Goal: Connect with others: Connect with others

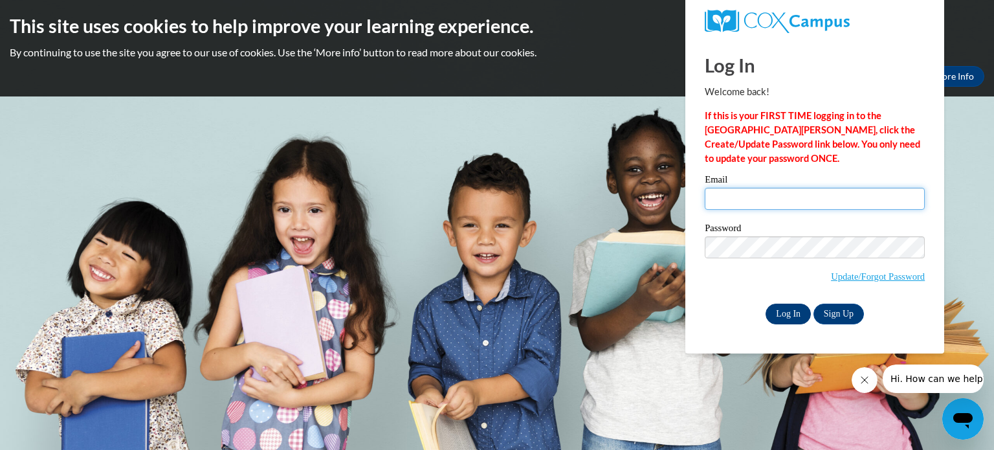
type input "[EMAIL_ADDRESS][DOMAIN_NAME]"
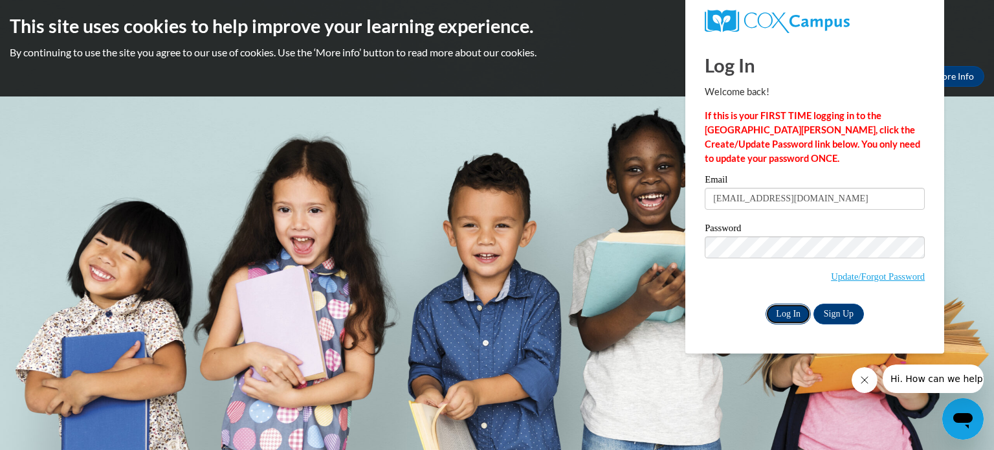
click at [792, 313] on input "Log In" at bounding box center [788, 313] width 45 height 21
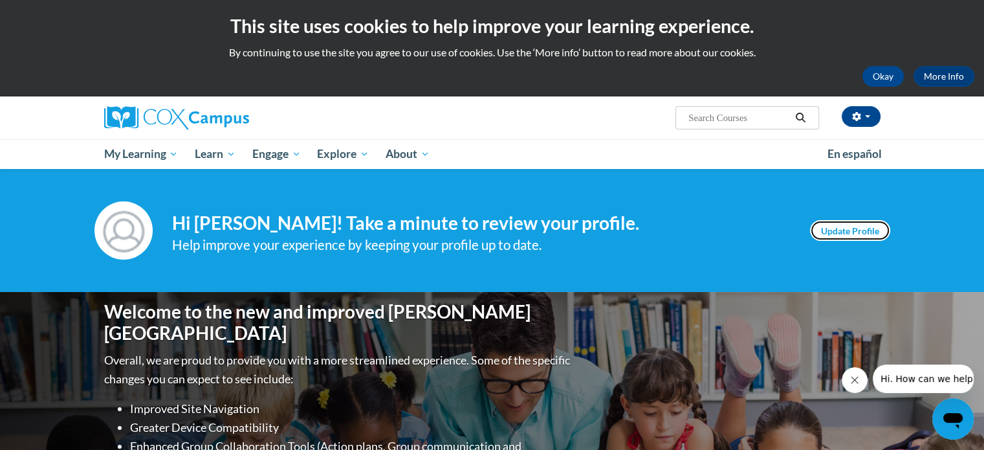
click at [828, 229] on link "Update Profile" at bounding box center [850, 230] width 80 height 21
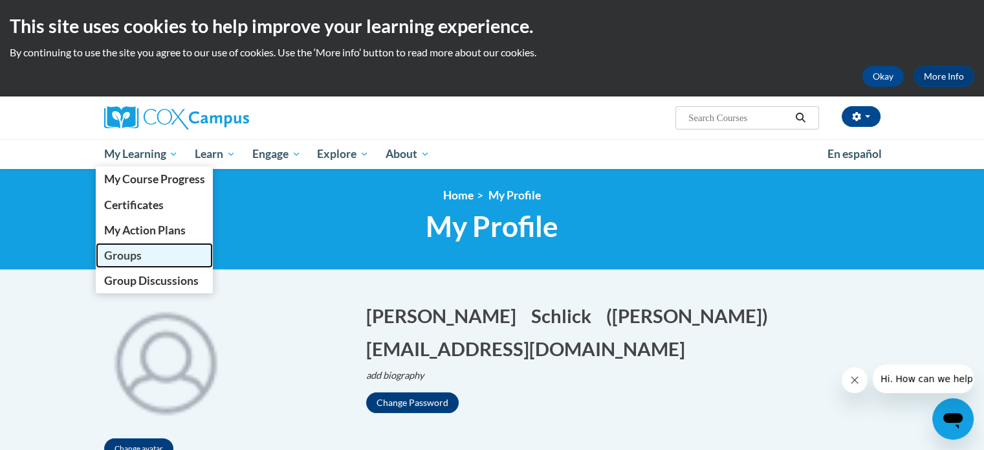
click at [132, 260] on span "Groups" at bounding box center [123, 255] width 38 height 14
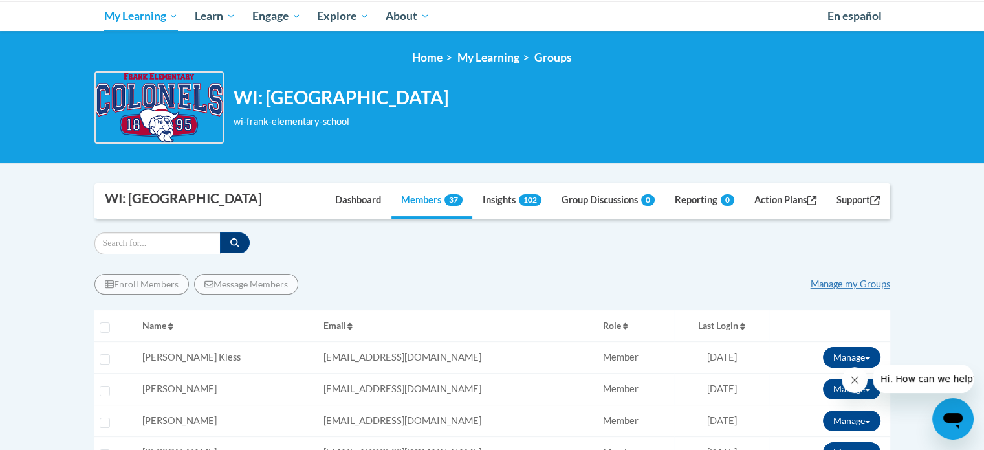
scroll to position [135, 0]
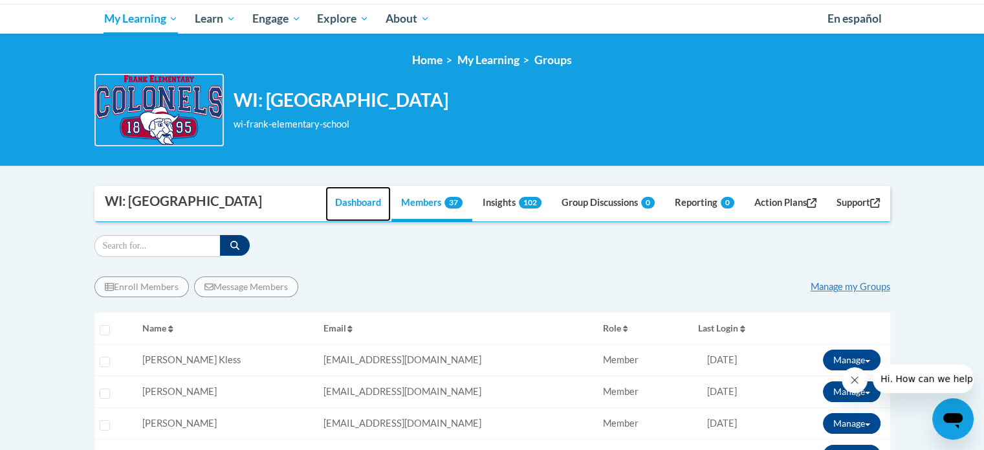
click at [342, 204] on link "Dashboard" at bounding box center [357, 203] width 65 height 35
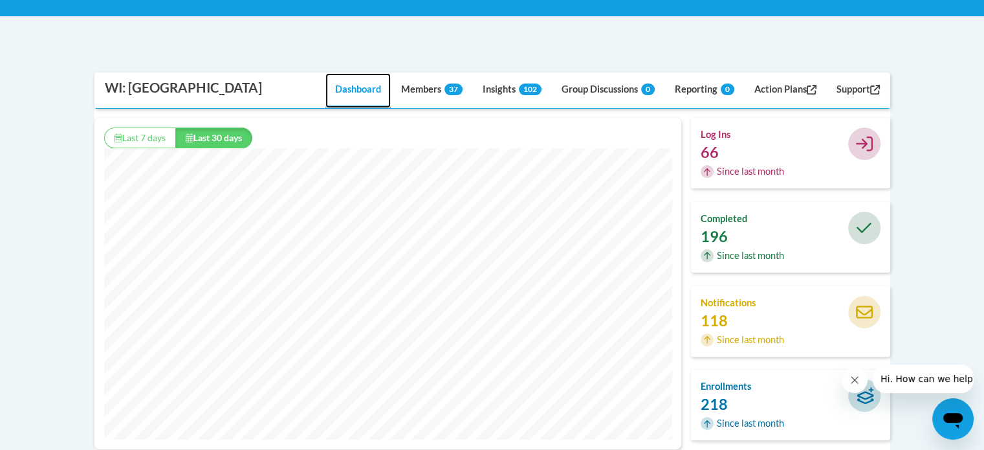
scroll to position [283, 0]
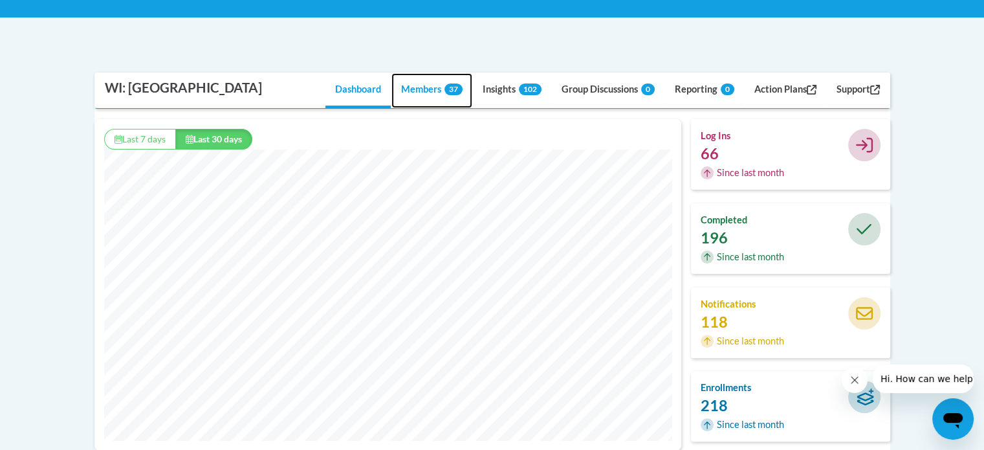
drag, startPoint x: 993, startPoint y: 193, endPoint x: 409, endPoint y: 88, distance: 593.8
click at [409, 88] on link "Members 37" at bounding box center [431, 90] width 81 height 35
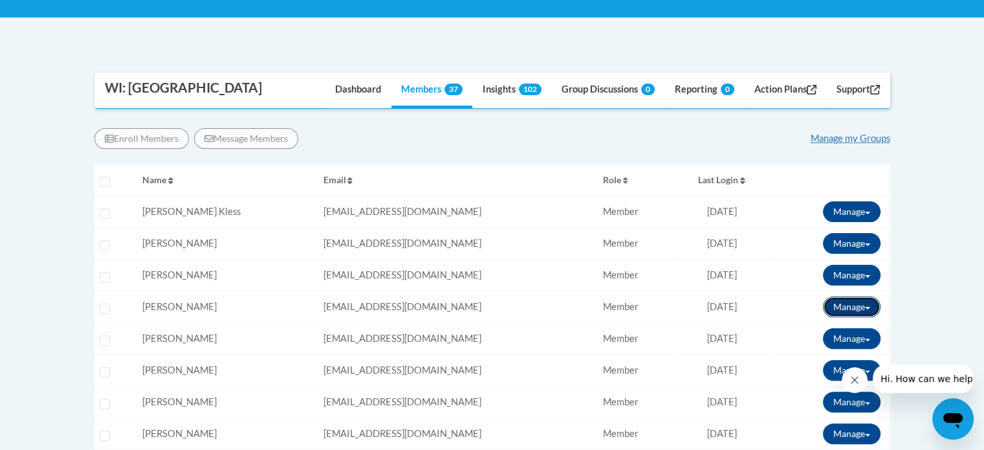
click at [837, 302] on button "Manage" at bounding box center [852, 306] width 58 height 21
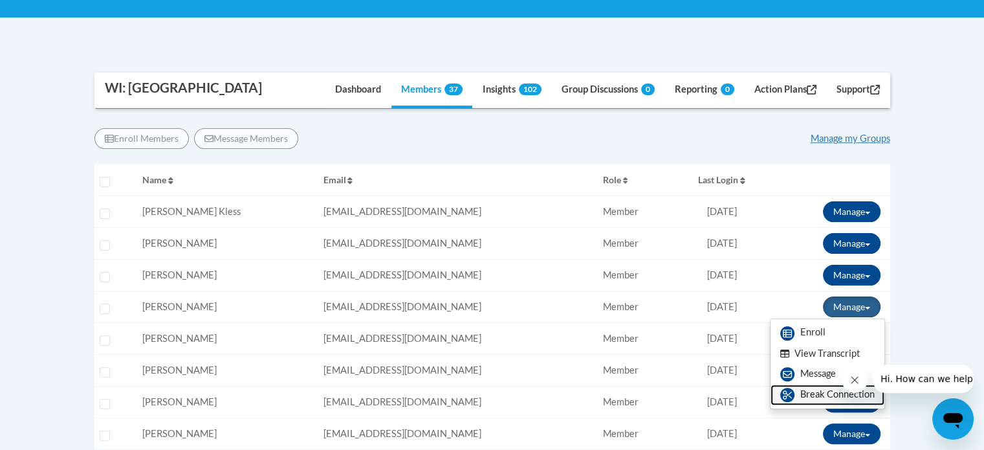
click at [801, 390] on link "Break Connection" at bounding box center [828, 394] width 114 height 21
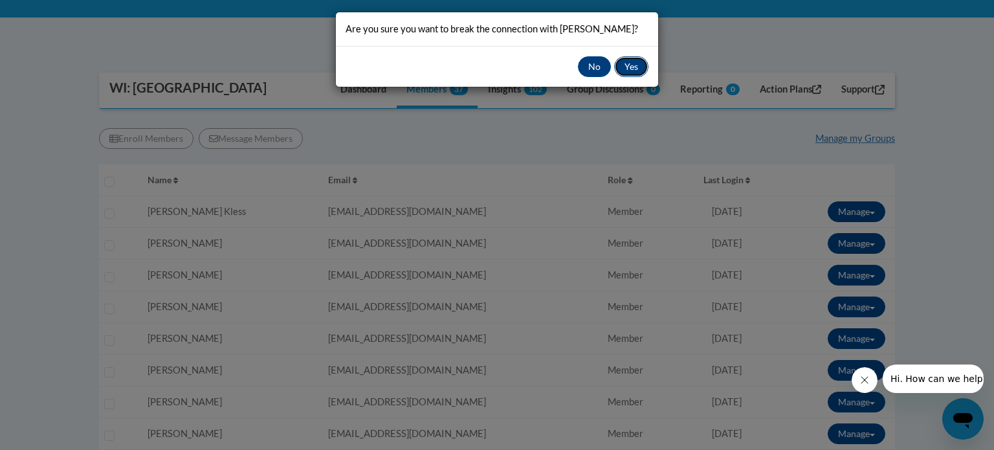
click at [626, 64] on button "Yes" at bounding box center [631, 66] width 34 height 21
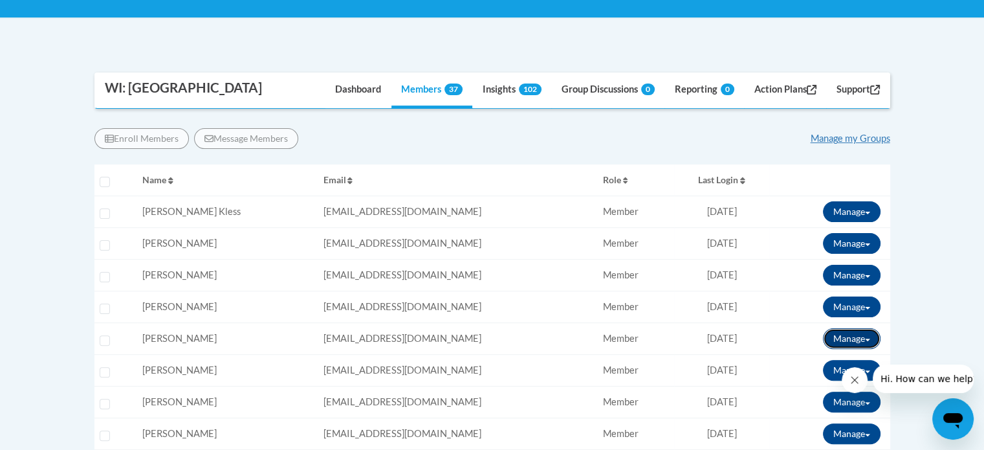
click at [836, 333] on button "Manage" at bounding box center [852, 338] width 58 height 21
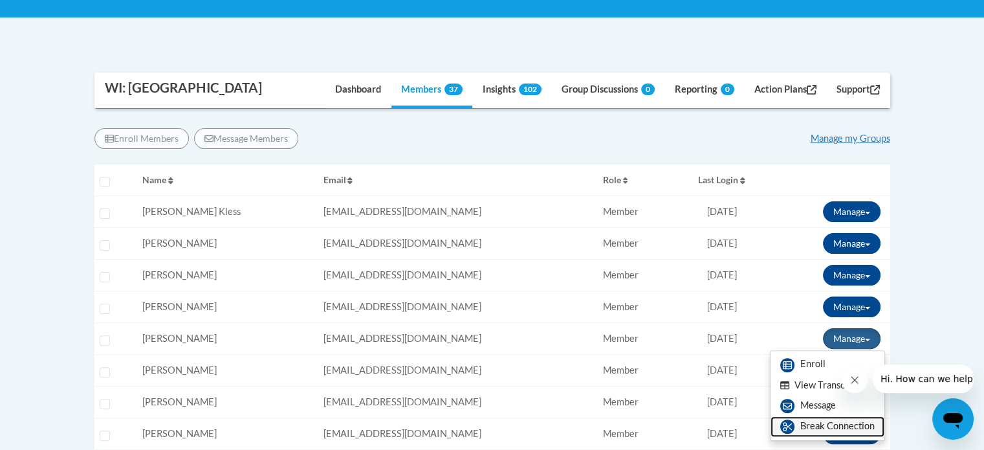
click at [820, 423] on link "Break Connection" at bounding box center [828, 426] width 114 height 21
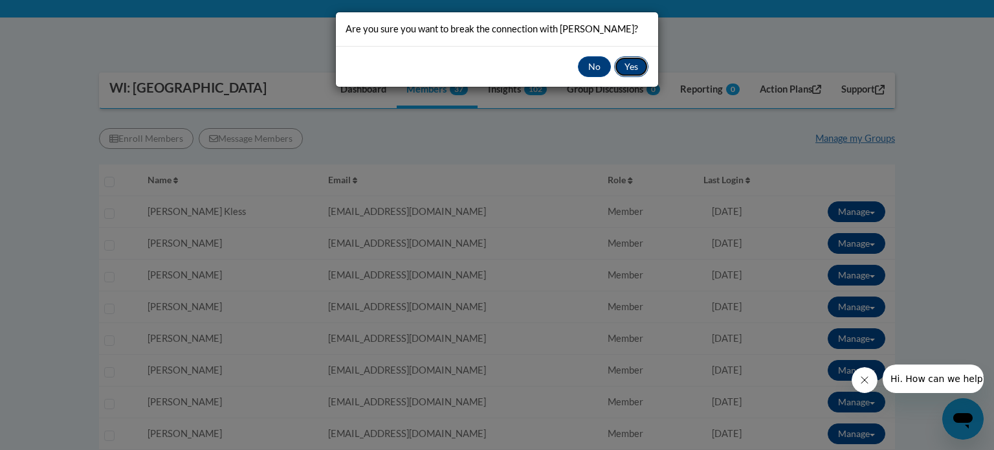
click at [623, 65] on button "Yes" at bounding box center [631, 66] width 34 height 21
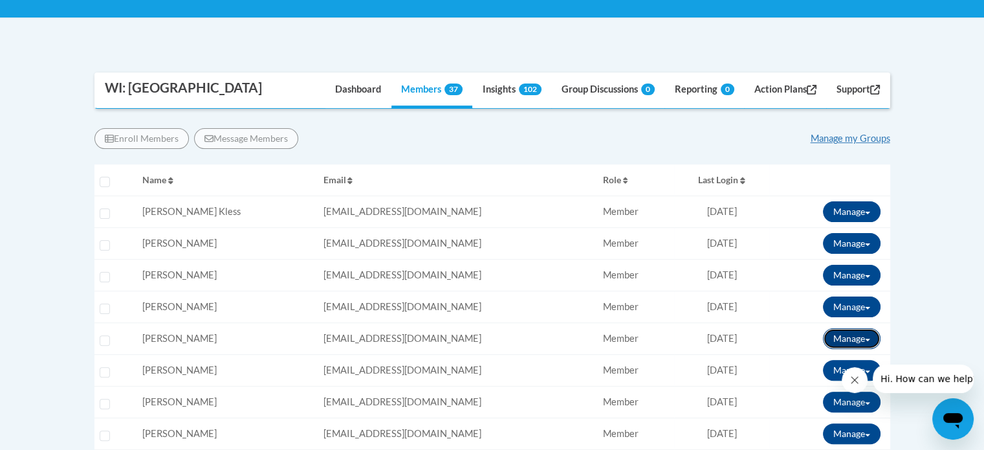
click at [844, 336] on button "Manage" at bounding box center [852, 338] width 58 height 21
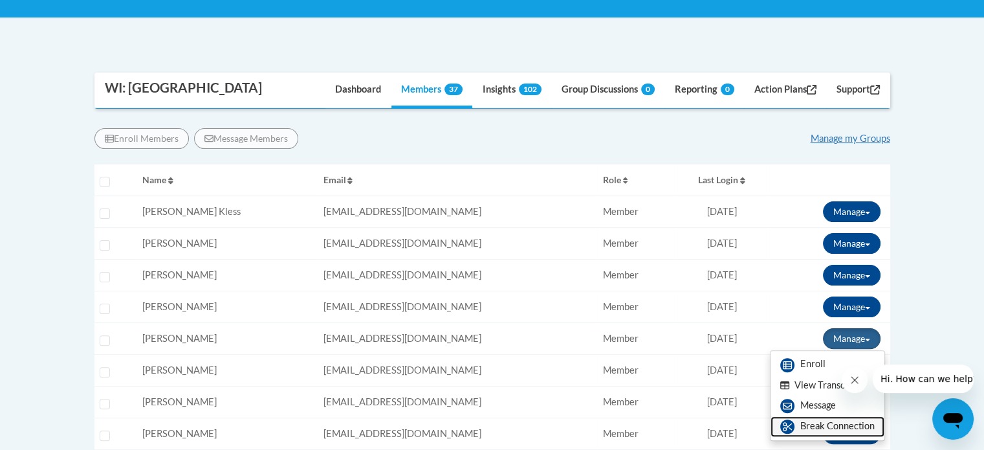
click at [826, 422] on link "Break Connection" at bounding box center [828, 426] width 114 height 21
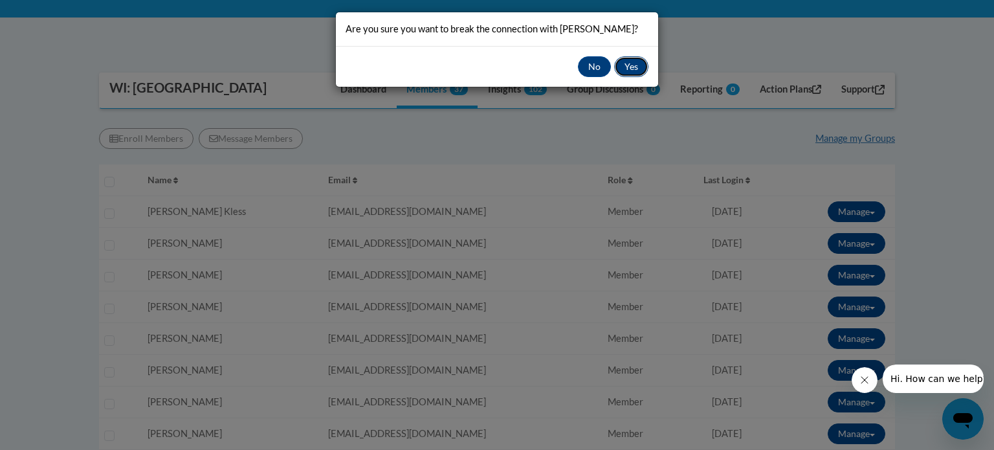
click at [620, 65] on button "Yes" at bounding box center [631, 66] width 34 height 21
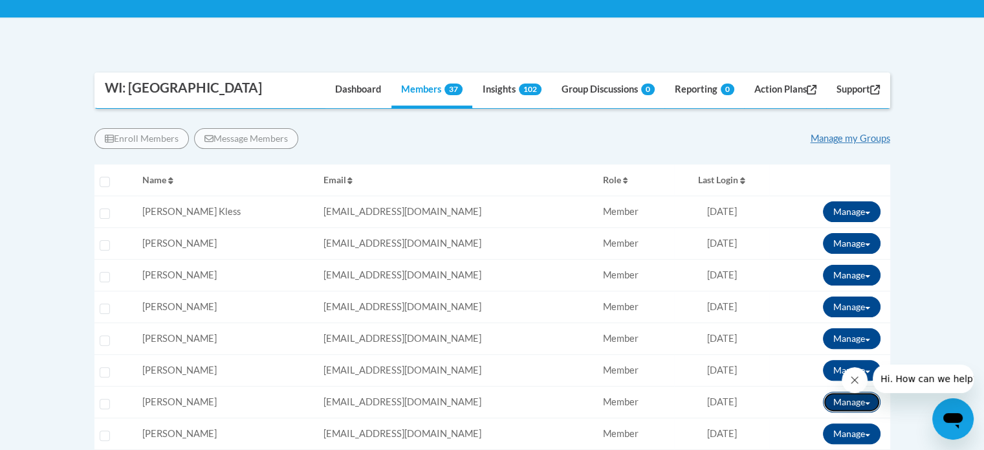
click at [836, 401] on button "Manage" at bounding box center [852, 401] width 58 height 21
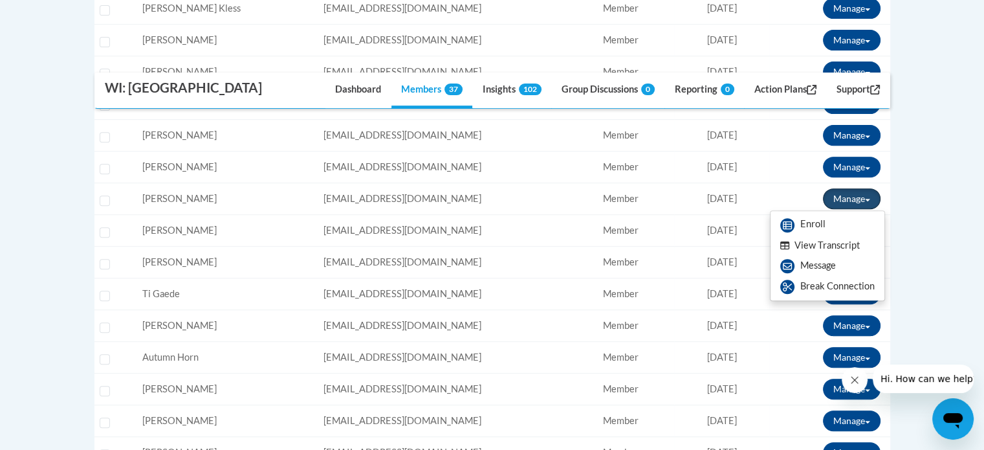
scroll to position [511, 0]
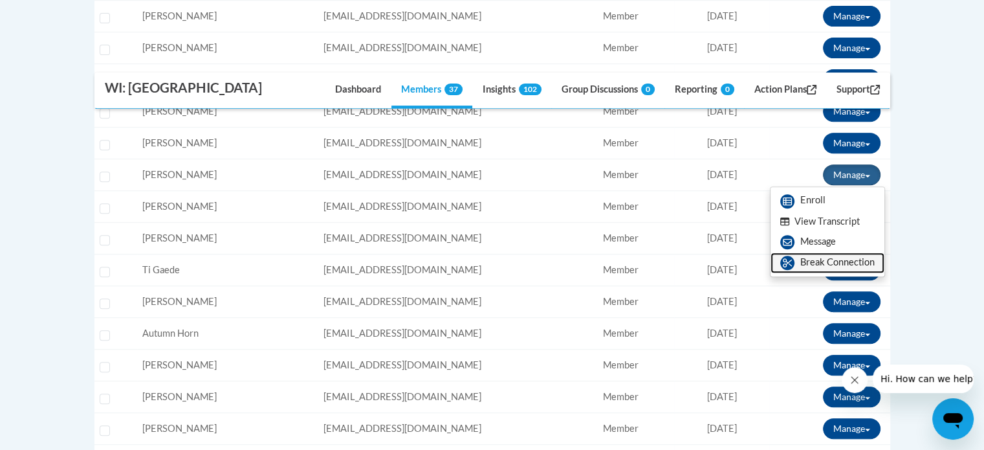
click at [804, 260] on link "Break Connection" at bounding box center [828, 262] width 114 height 21
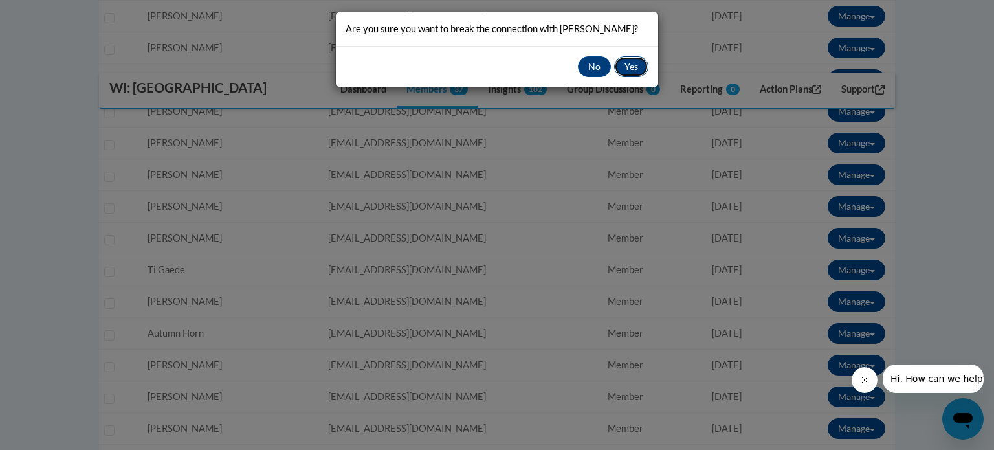
click at [630, 66] on button "Yes" at bounding box center [631, 66] width 34 height 21
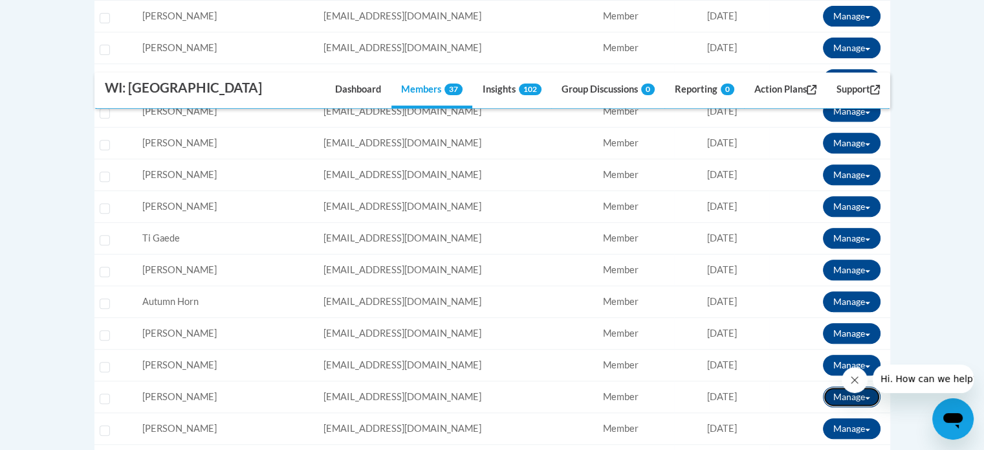
click at [839, 390] on button "Manage" at bounding box center [852, 396] width 58 height 21
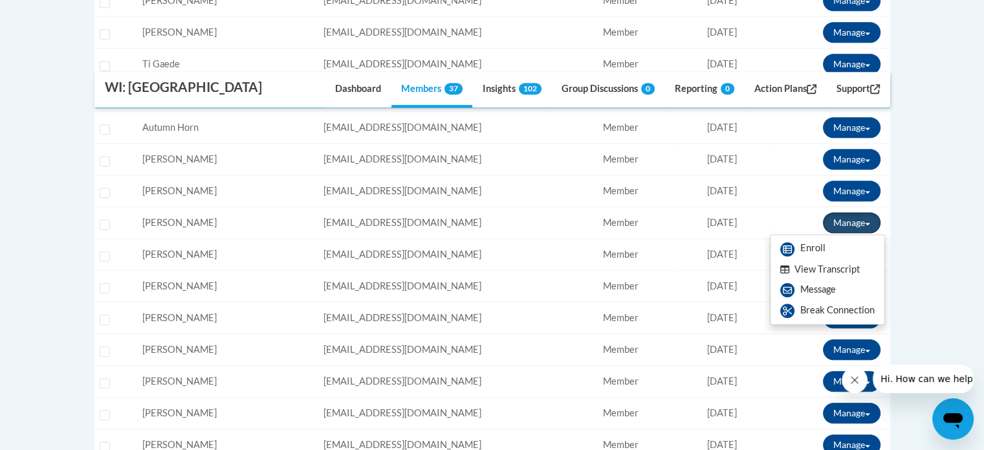
scroll to position [744, 0]
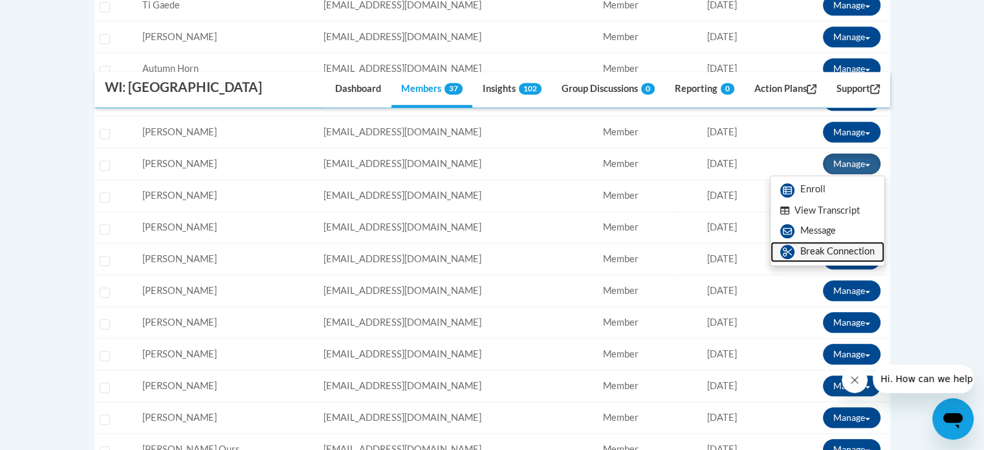
click at [801, 248] on link "Break Connection" at bounding box center [828, 251] width 114 height 21
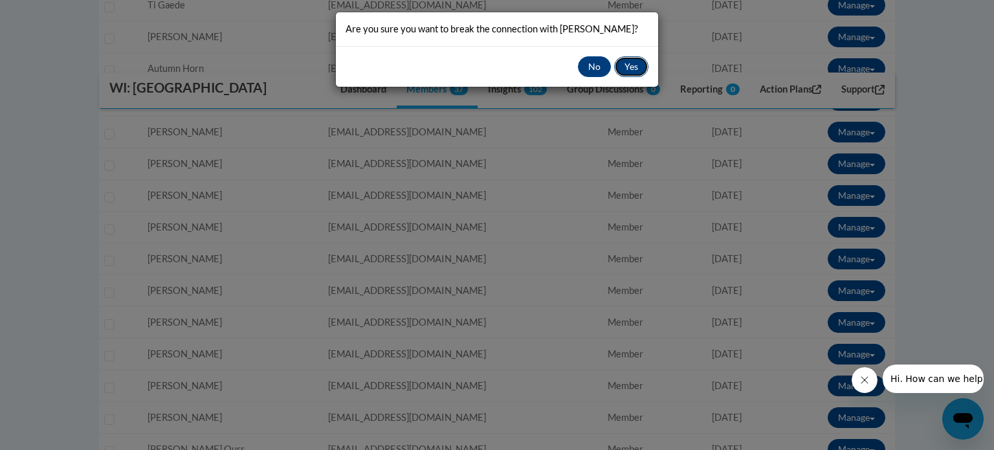
click at [623, 61] on button "Yes" at bounding box center [631, 66] width 34 height 21
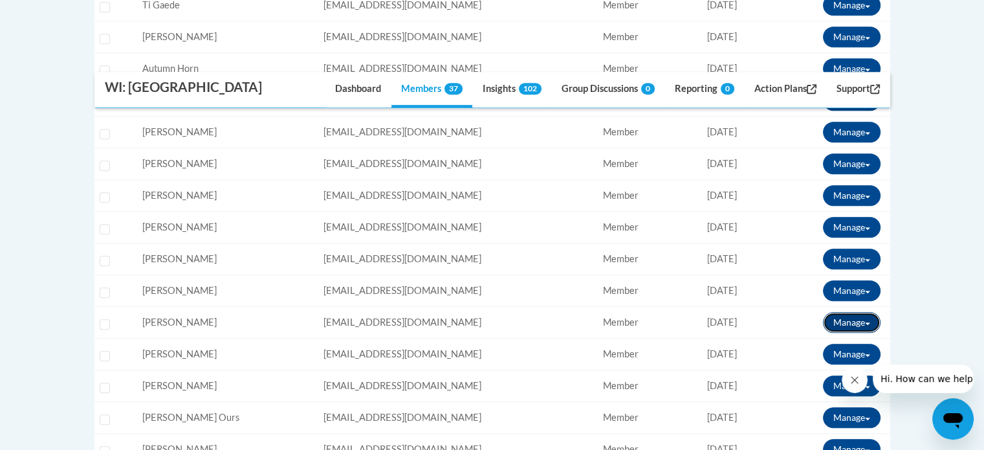
click at [833, 315] on button "Manage" at bounding box center [852, 322] width 58 height 21
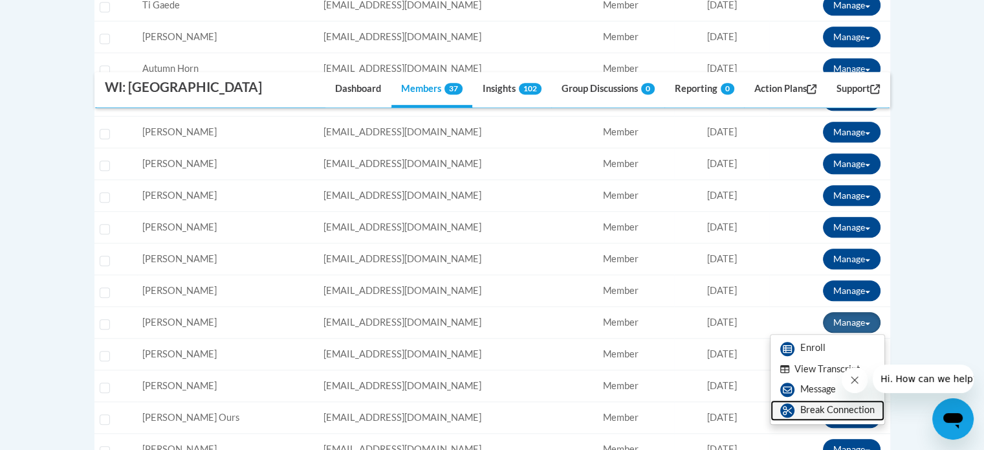
click at [813, 405] on link "Break Connection" at bounding box center [828, 410] width 114 height 21
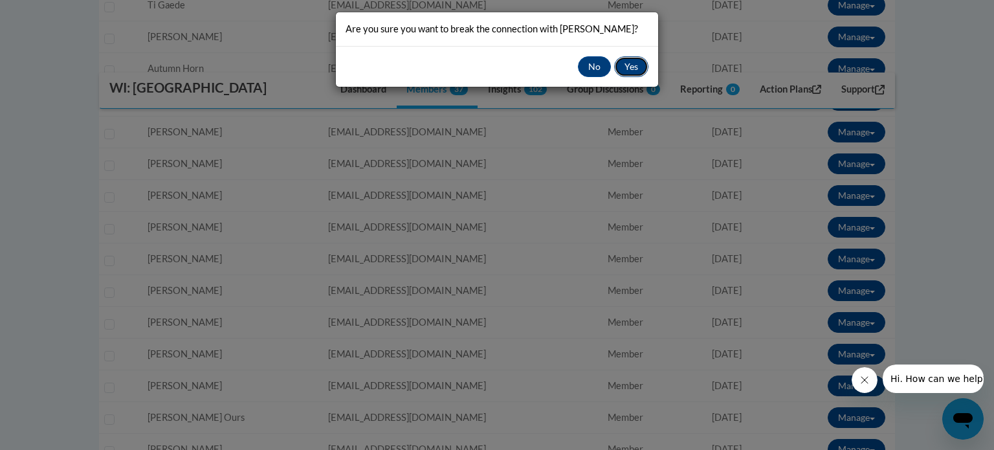
click at [629, 62] on button "Yes" at bounding box center [631, 66] width 34 height 21
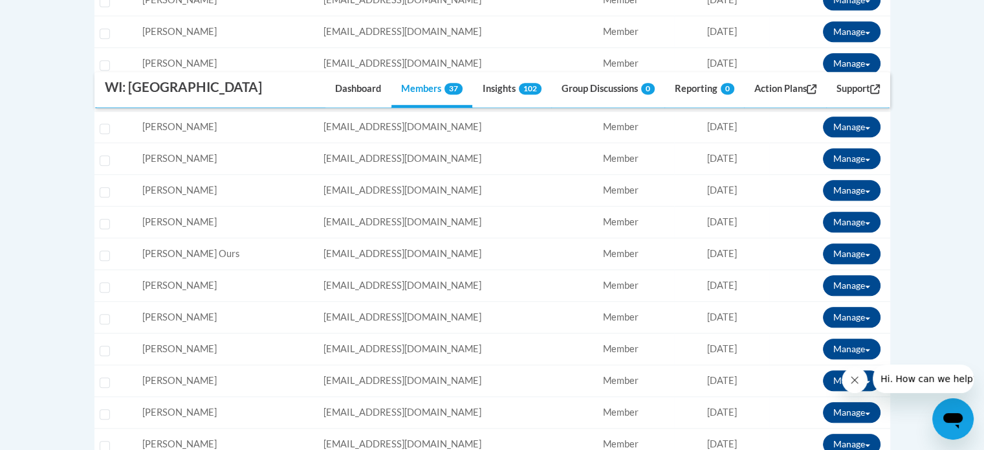
scroll to position [903, 0]
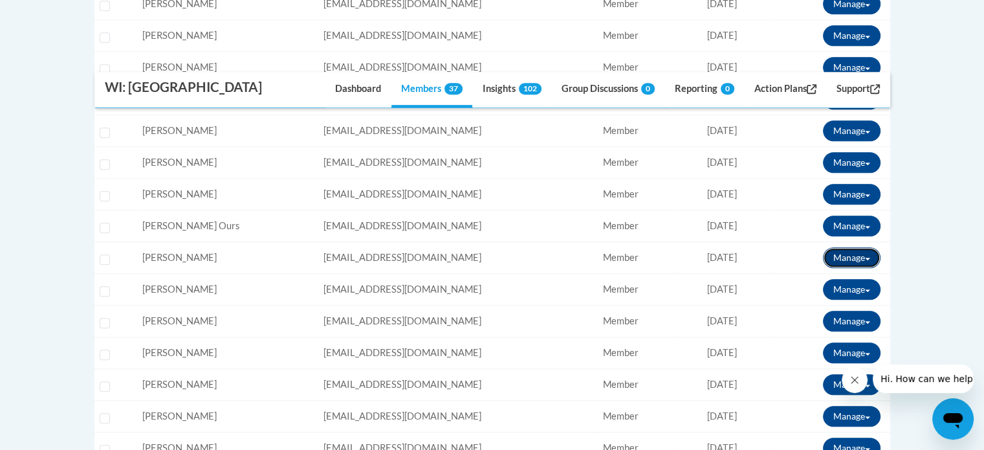
click at [837, 253] on button "Manage" at bounding box center [852, 257] width 58 height 21
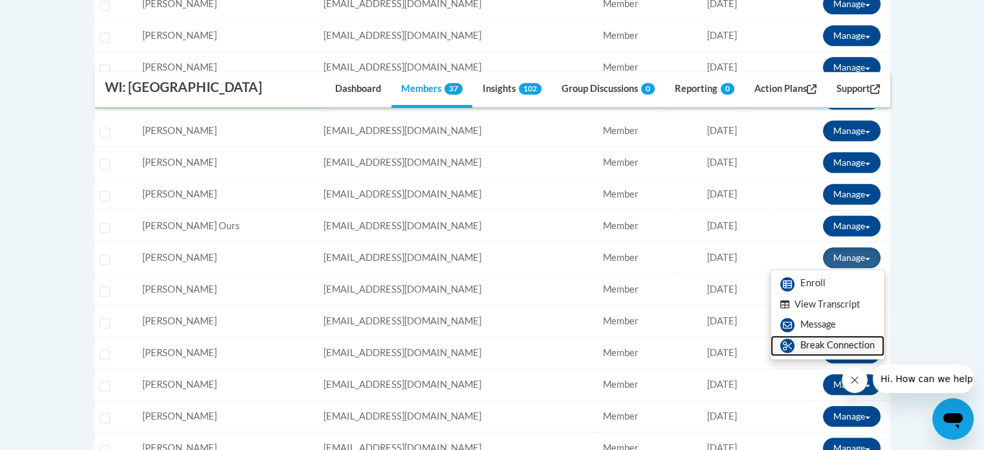
click at [813, 342] on link "Break Connection" at bounding box center [828, 345] width 114 height 21
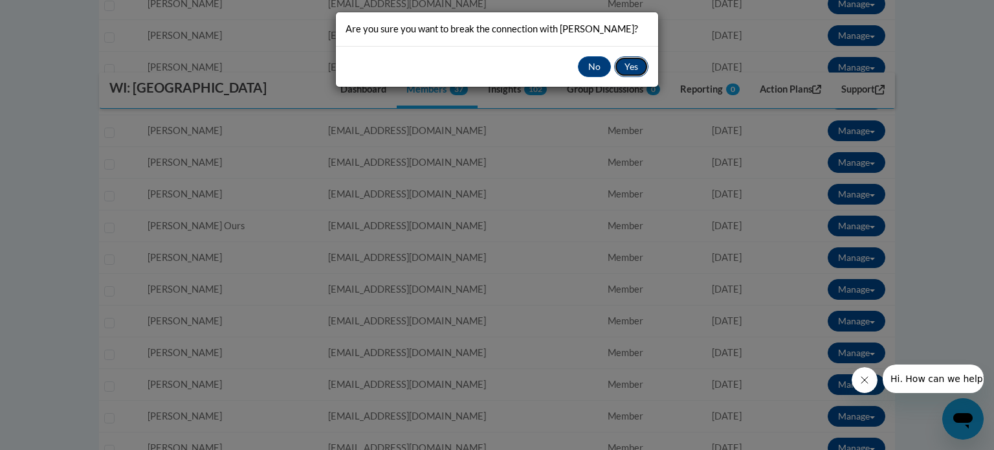
click at [632, 67] on button "Yes" at bounding box center [631, 66] width 34 height 21
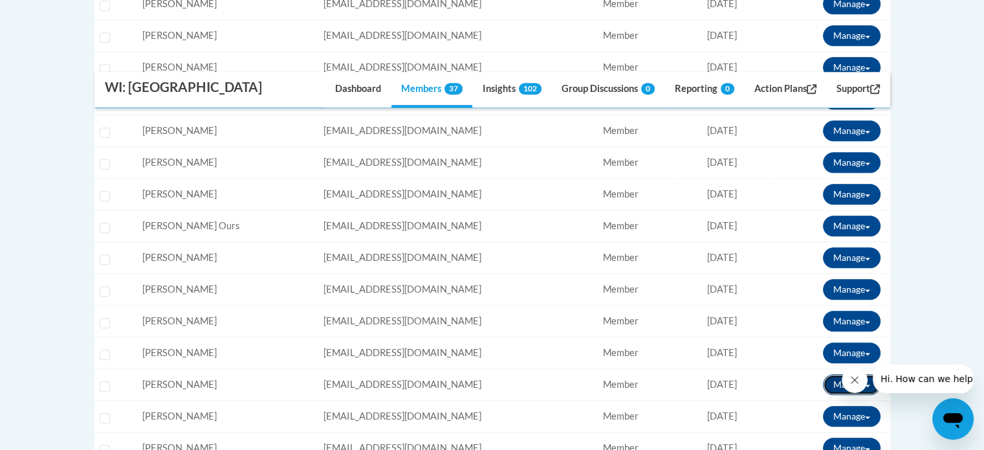
click at [836, 376] on button "Manage" at bounding box center [852, 384] width 58 height 21
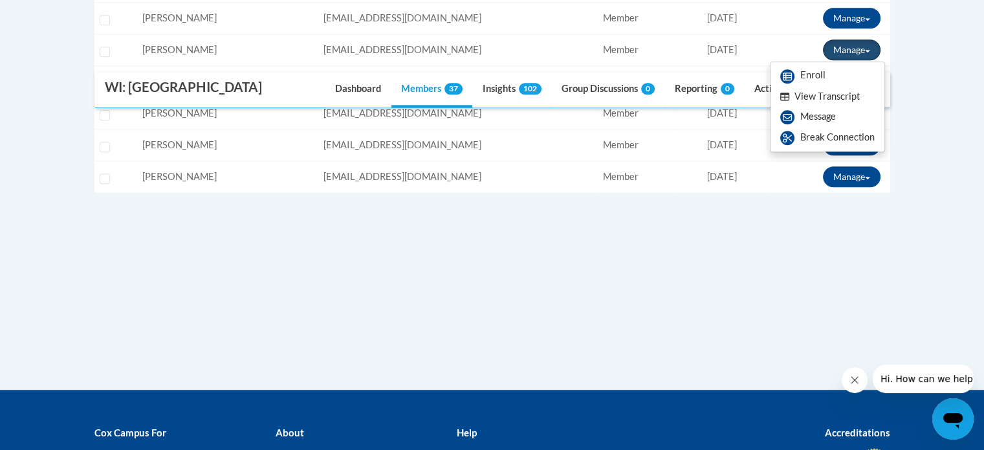
scroll to position [1144, 0]
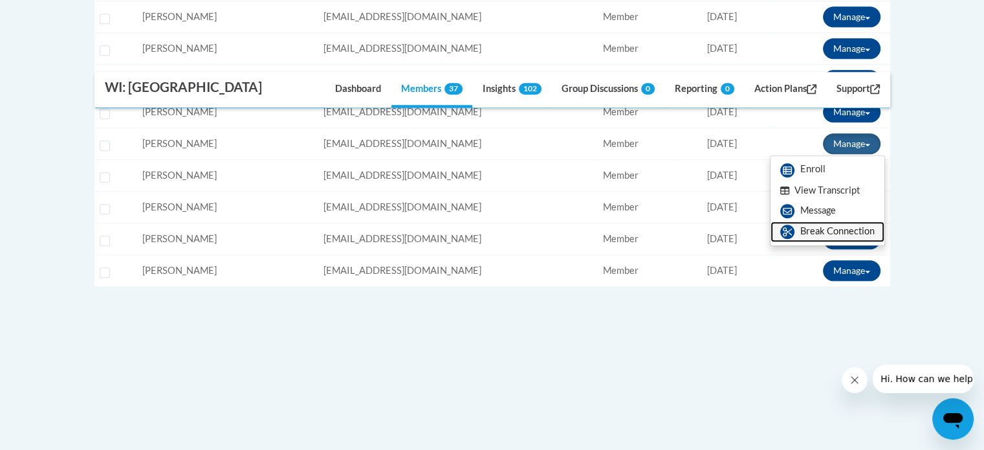
click at [808, 230] on link "Break Connection" at bounding box center [828, 231] width 114 height 21
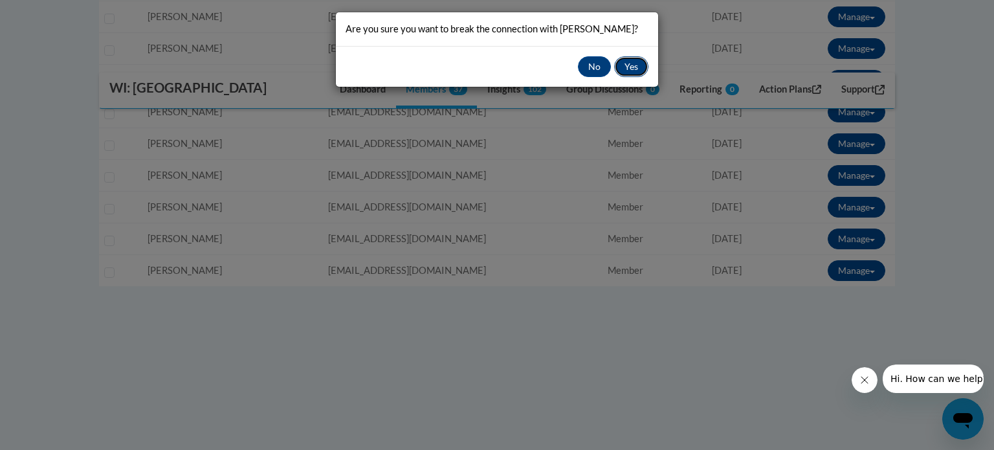
click at [629, 73] on button "Yes" at bounding box center [631, 66] width 34 height 21
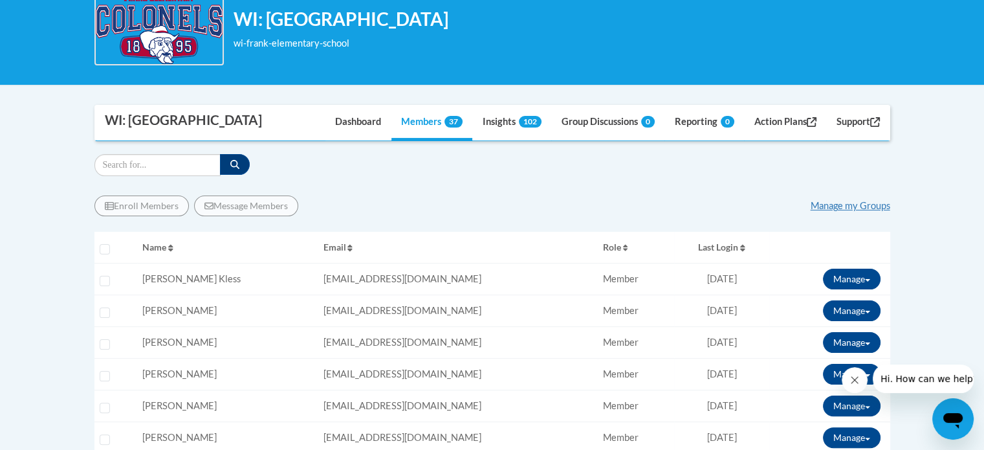
scroll to position [218, 0]
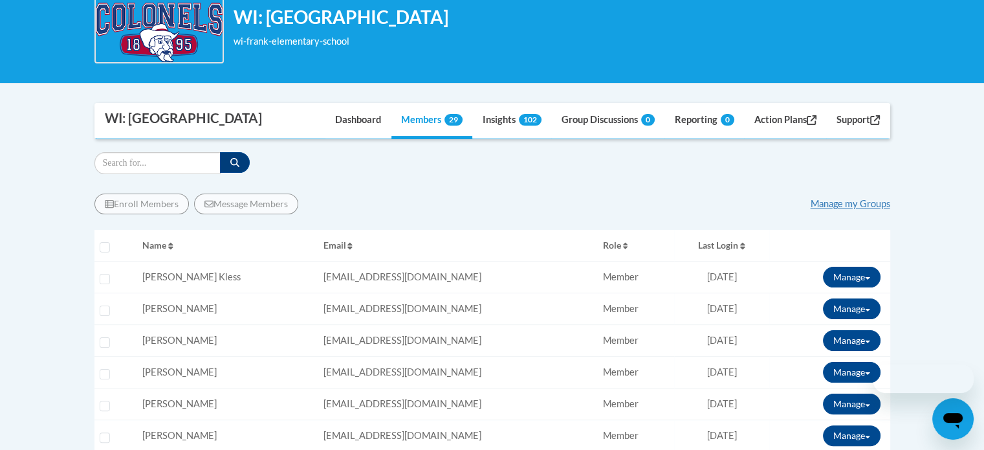
scroll to position [218, 0]
click at [841, 200] on link "Manage my Groups" at bounding box center [851, 203] width 80 height 11
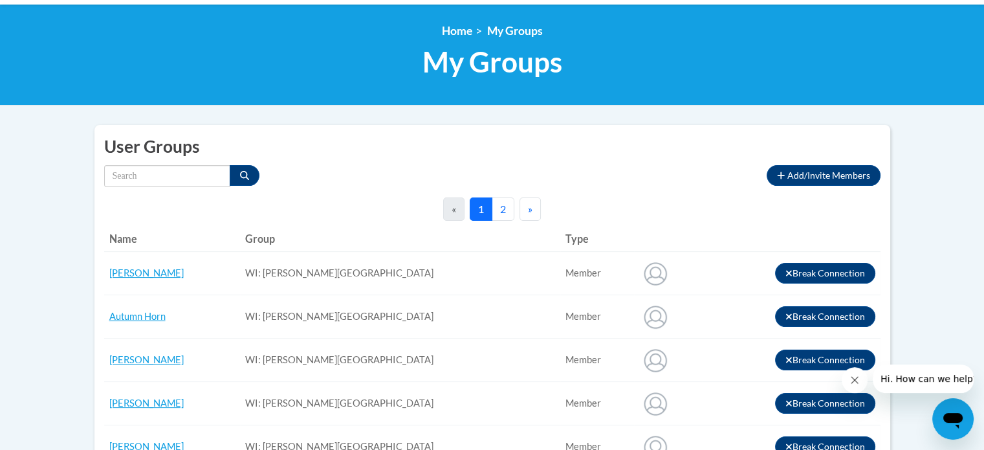
scroll to position [186, 0]
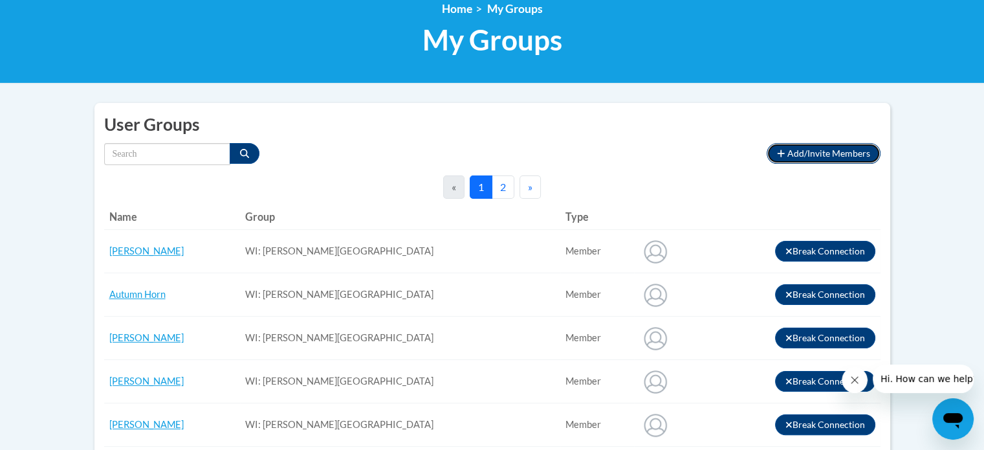
click at [819, 149] on span "Add/Invite Members" at bounding box center [829, 153] width 83 height 11
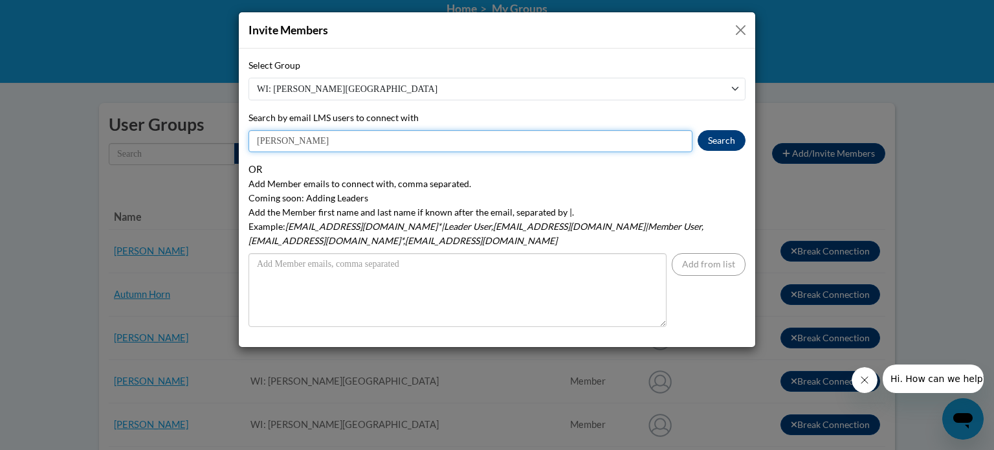
type input "bryanna Clendenning"
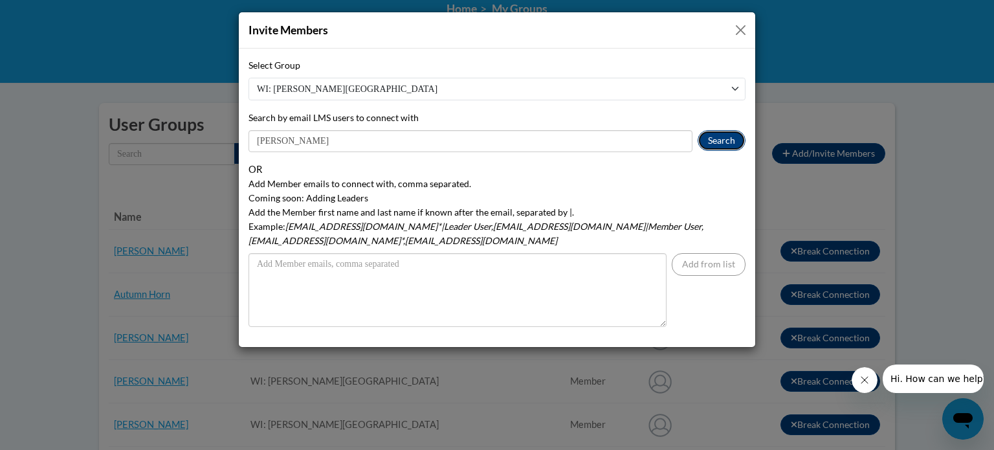
click at [729, 138] on button "Search" at bounding box center [722, 140] width 48 height 21
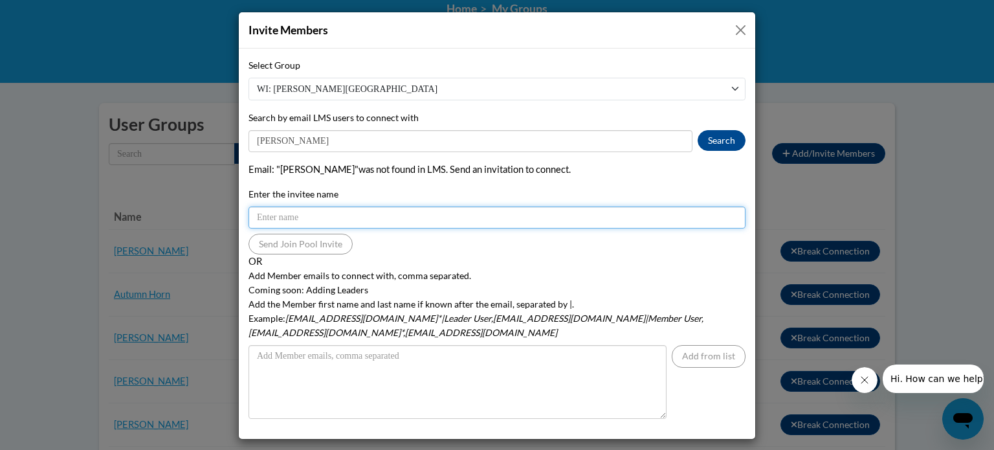
click at [303, 212] on input "Enter the invitee name" at bounding box center [496, 217] width 497 height 22
paste input "bclenden@kusd.edu"
type input "bclenden@kusd.edu"
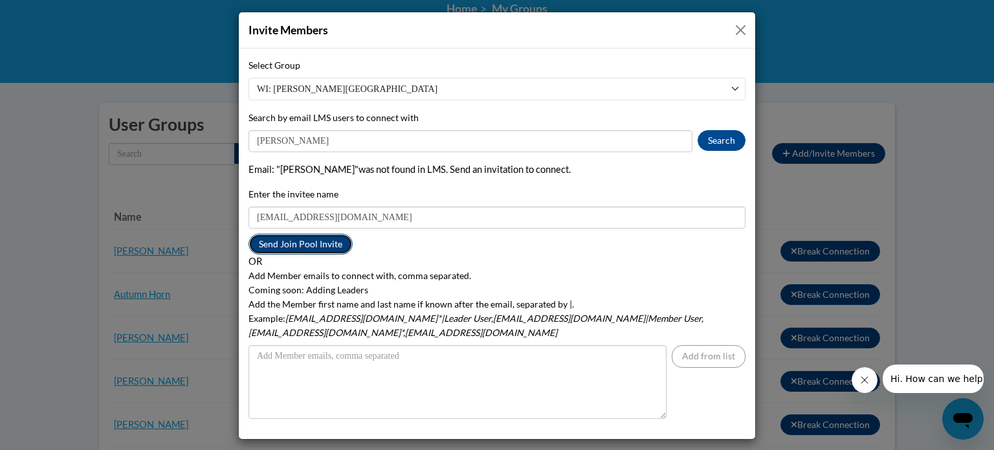
click at [302, 243] on button "Send Join Pool Invite" at bounding box center [300, 244] width 104 height 21
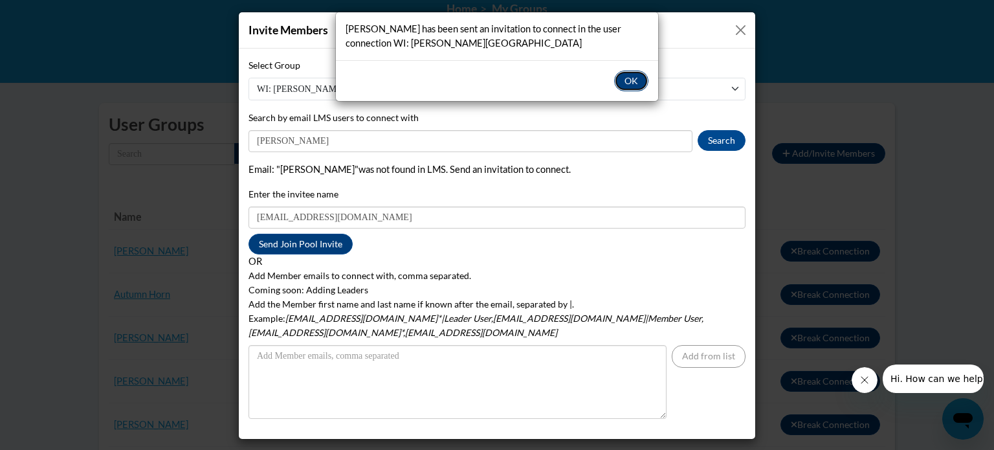
click at [629, 74] on button "OK" at bounding box center [631, 81] width 34 height 21
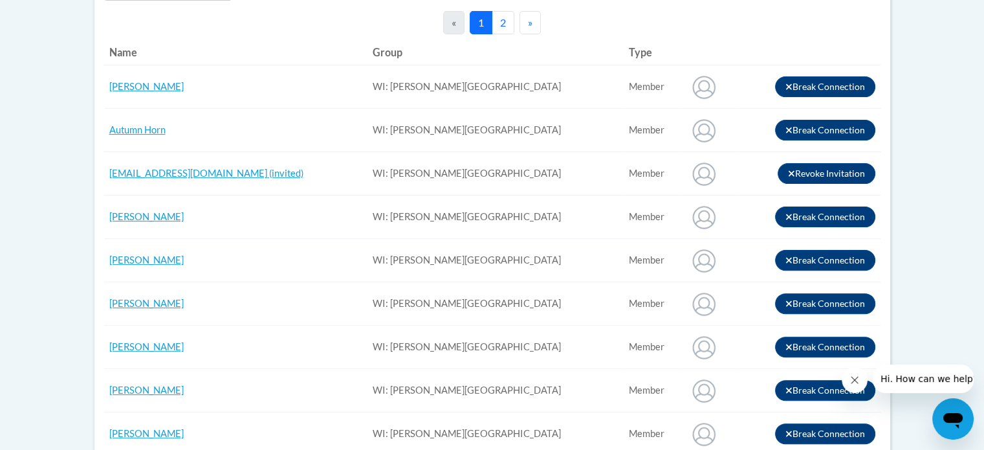
scroll to position [349, 0]
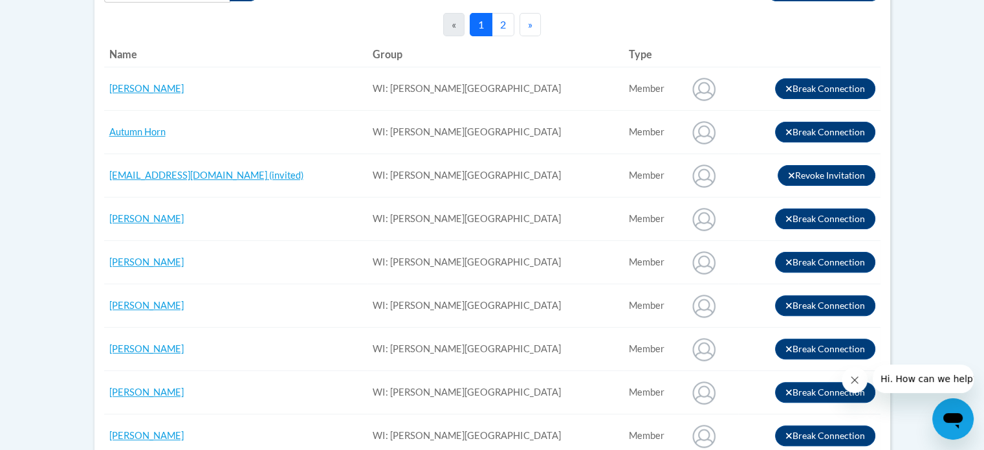
click at [127, 51] on th "Name" at bounding box center [236, 54] width 264 height 26
click at [498, 25] on button "2" at bounding box center [503, 24] width 23 height 23
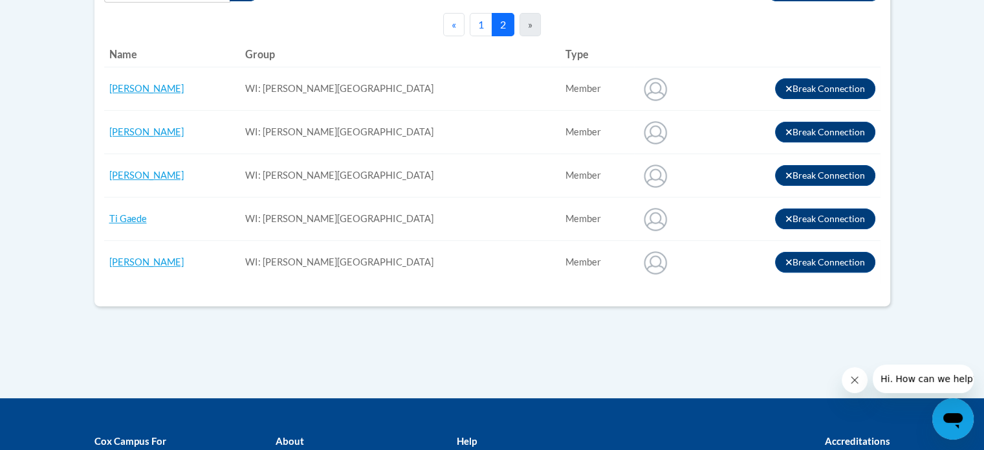
click at [487, 21] on button "1" at bounding box center [481, 24] width 23 height 23
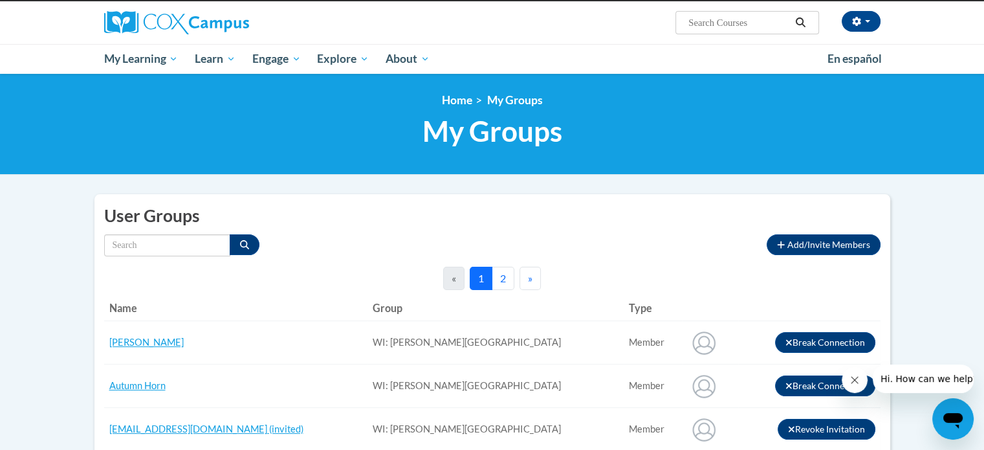
scroll to position [0, 0]
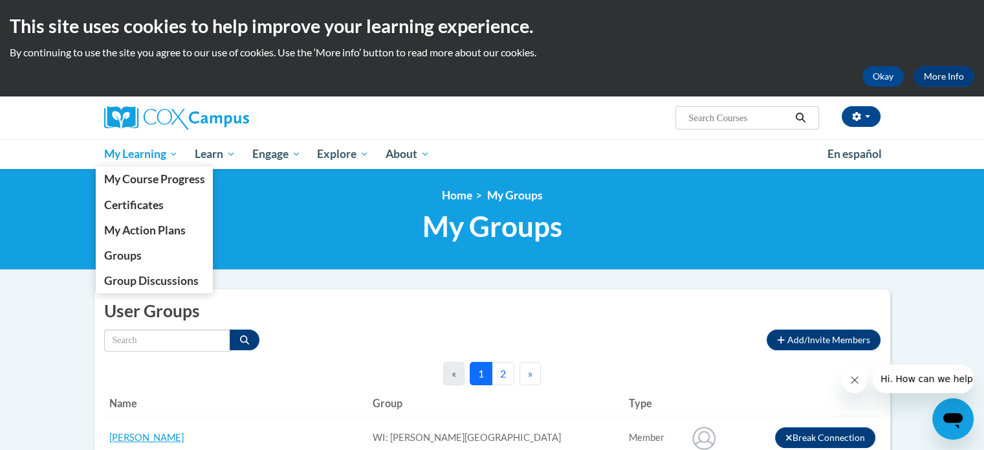
click at [149, 147] on span "My Learning" at bounding box center [141, 154] width 74 height 16
click at [152, 155] on span "My Learning" at bounding box center [141, 154] width 74 height 16
click at [142, 266] on link "Groups" at bounding box center [155, 255] width 118 height 25
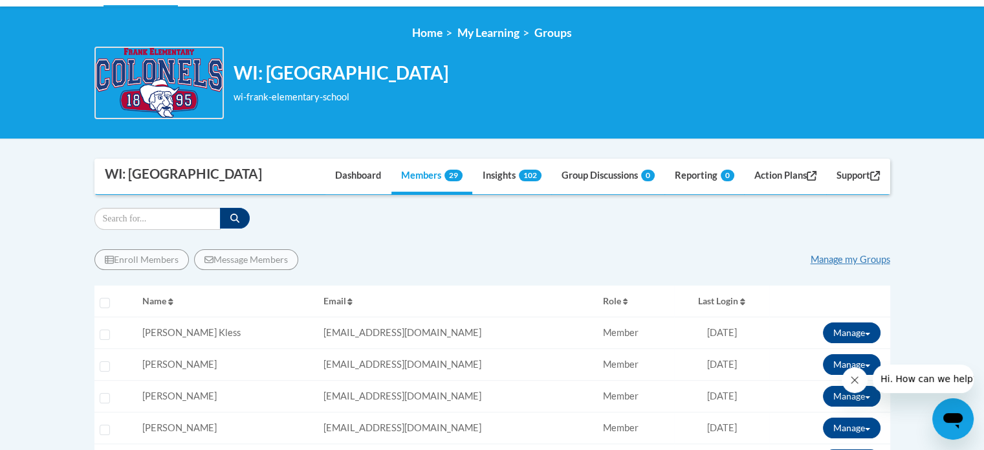
scroll to position [327, 0]
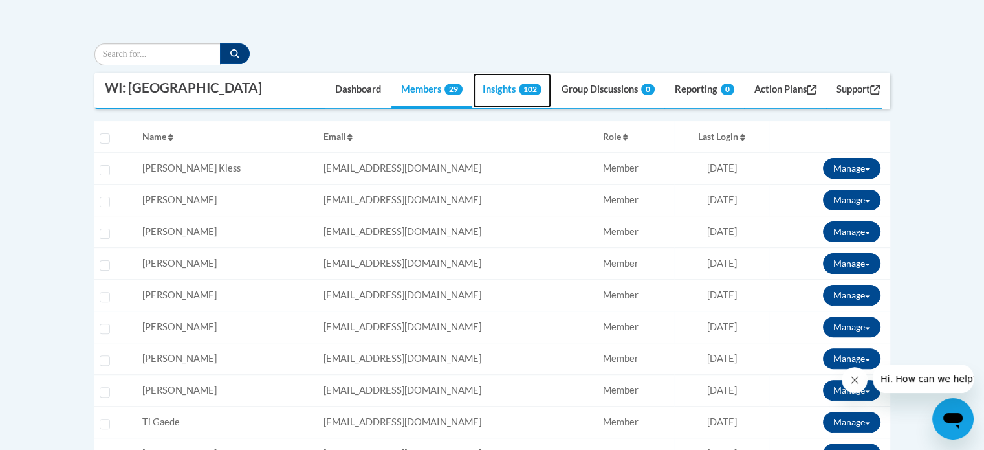
click at [504, 91] on link "Insights 102" at bounding box center [512, 90] width 78 height 35
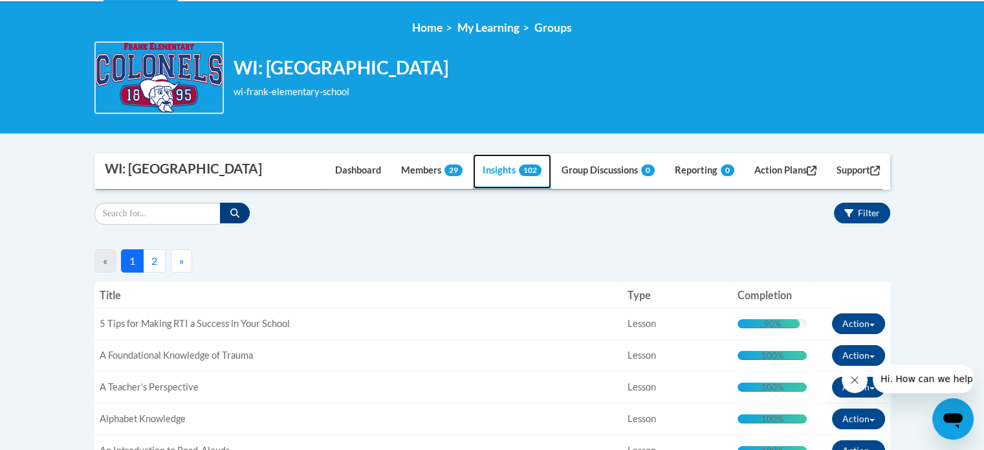
scroll to position [171, 0]
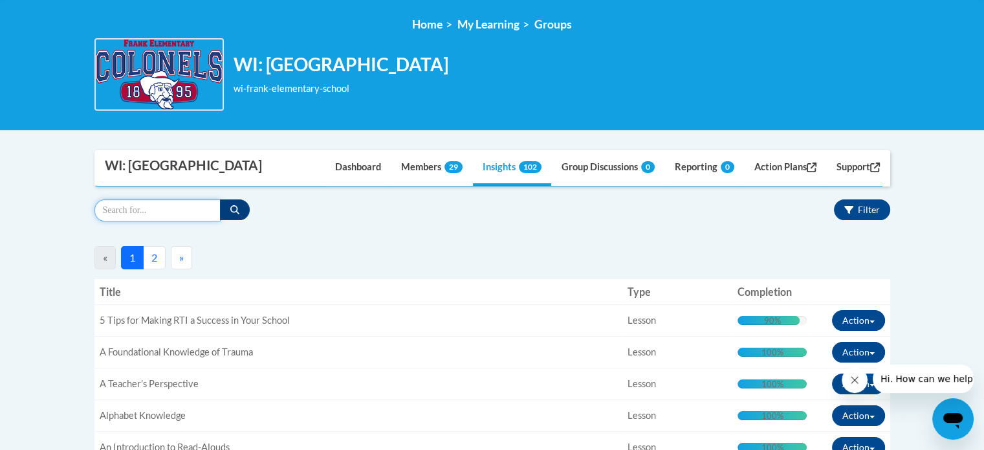
click at [175, 201] on input "Search" at bounding box center [157, 210] width 126 height 22
click at [871, 208] on span "Filter" at bounding box center [869, 209] width 22 height 11
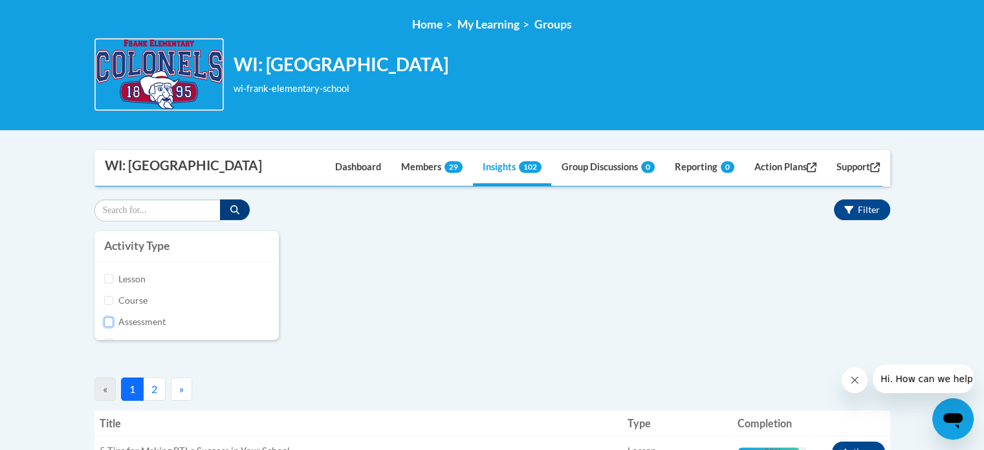
click at [111, 320] on input "Assessment" at bounding box center [109, 322] width 10 height 10
checkbox input "true"
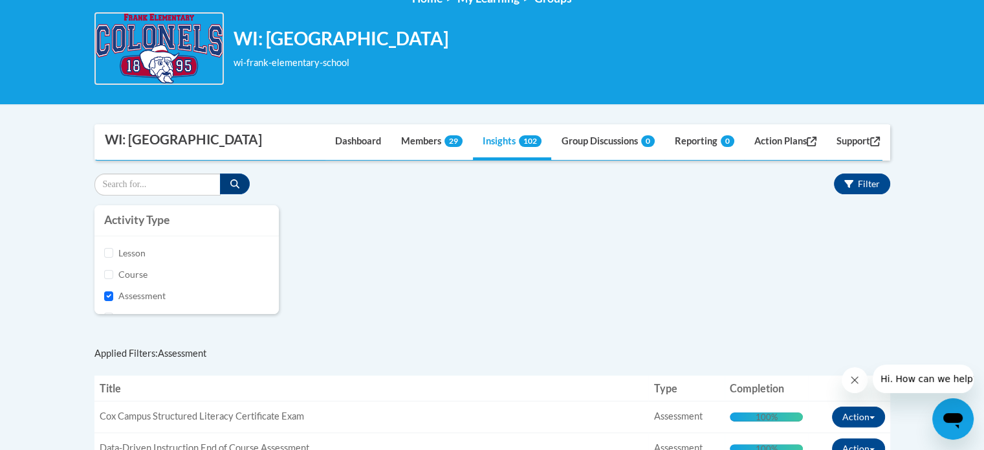
scroll to position [0, 0]
